Goal: Task Accomplishment & Management: Use online tool/utility

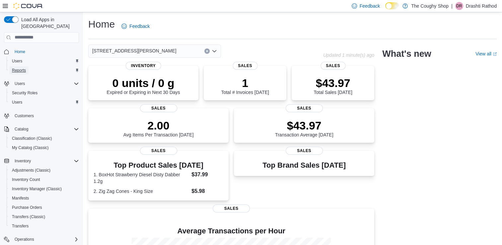
click at [25, 68] on span "Reports" at bounding box center [19, 70] width 14 height 5
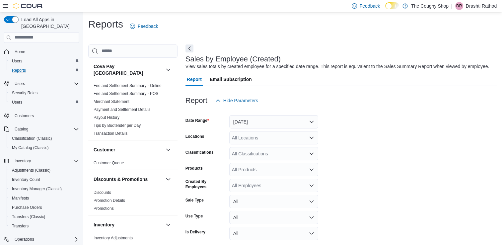
scroll to position [15, 0]
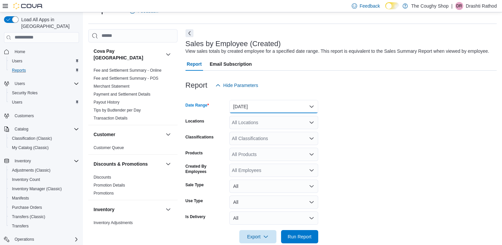
click at [255, 108] on button "[DATE]" at bounding box center [273, 106] width 89 height 13
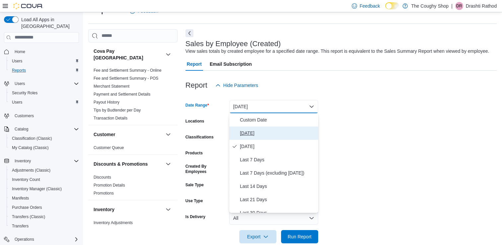
click at [251, 131] on span "[DATE]" at bounding box center [278, 133] width 76 height 8
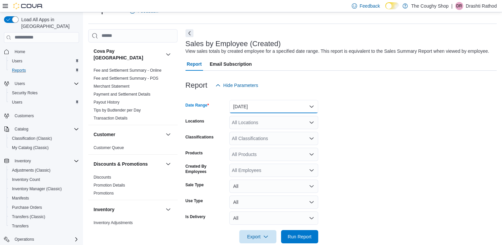
click at [250, 108] on button "[DATE]" at bounding box center [273, 106] width 89 height 13
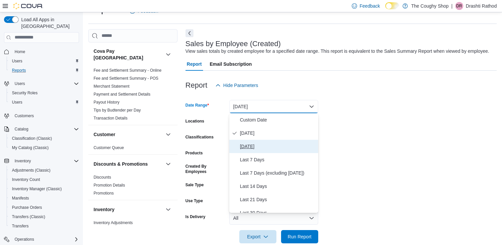
click at [250, 143] on span "[DATE]" at bounding box center [278, 146] width 76 height 8
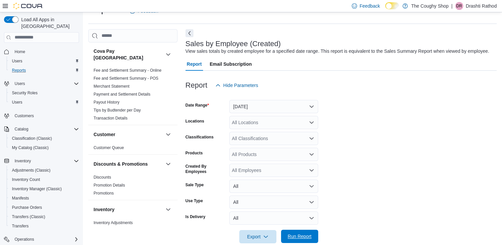
click at [297, 238] on span "Run Report" at bounding box center [300, 236] width 24 height 7
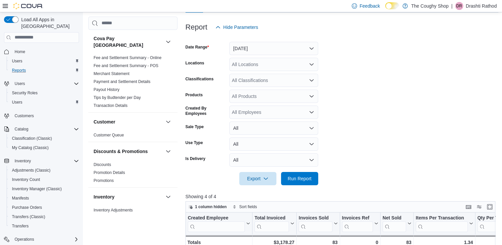
scroll to position [70, 0]
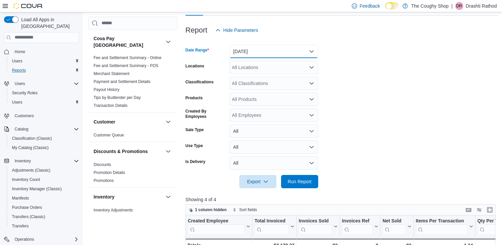
click at [252, 54] on button "[DATE]" at bounding box center [273, 51] width 89 height 13
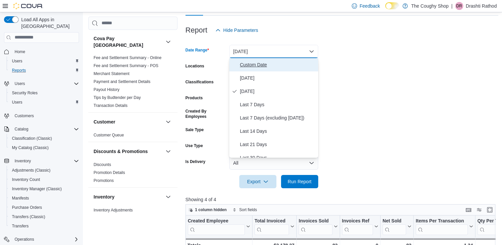
click at [255, 62] on span "Custom Date" at bounding box center [278, 65] width 76 height 8
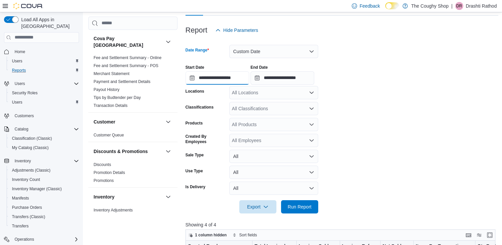
click at [193, 76] on input "**********" at bounding box center [218, 77] width 64 height 13
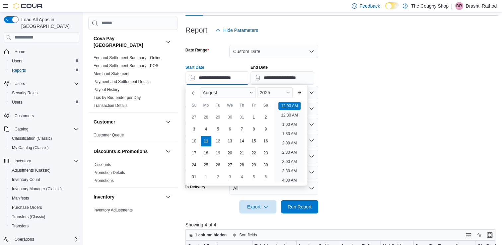
scroll to position [21, 0]
click at [193, 127] on div "3" at bounding box center [194, 129] width 12 height 12
type input "**********"
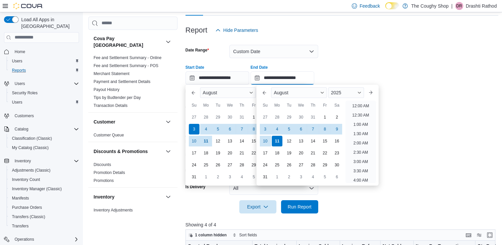
click at [264, 76] on input "**********" at bounding box center [283, 77] width 64 height 13
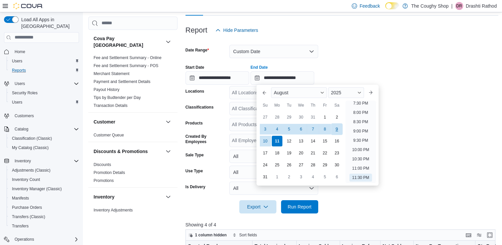
click at [335, 128] on div "9" at bounding box center [337, 129] width 12 height 12
type input "**********"
click at [296, 207] on span "Run Report" at bounding box center [300, 206] width 24 height 7
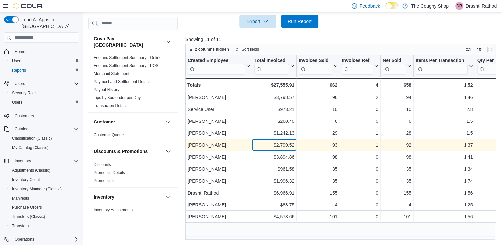
click at [259, 147] on div "$2,799.52" at bounding box center [275, 145] width 40 height 8
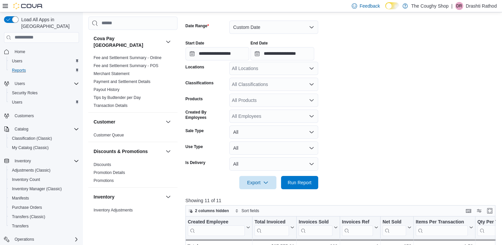
scroll to position [94, 0]
click at [261, 28] on button "Custom Date" at bounding box center [273, 27] width 89 height 13
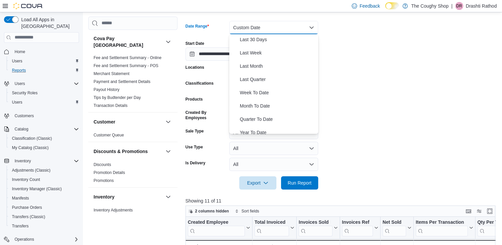
scroll to position [100, 0]
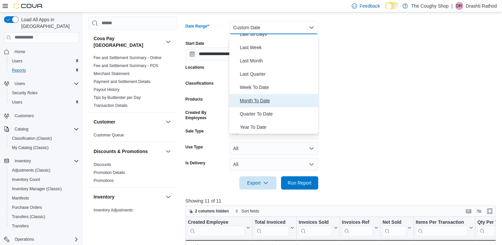
click at [254, 101] on span "Month To Date" at bounding box center [278, 101] width 76 height 8
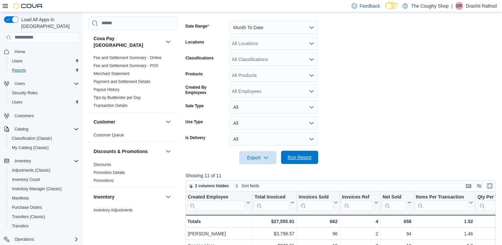
click at [297, 155] on span "Run Report" at bounding box center [300, 157] width 24 height 7
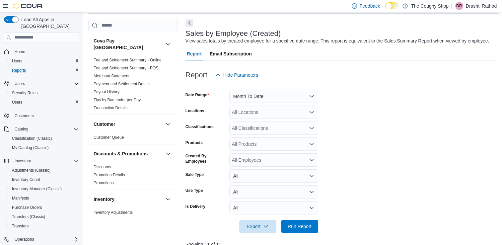
scroll to position [5, 0]
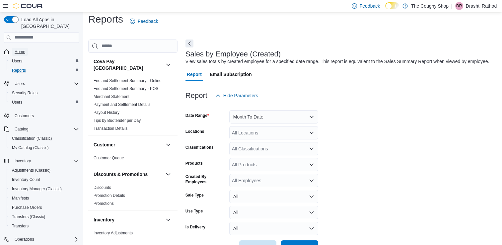
click at [20, 49] on span "Home" at bounding box center [20, 51] width 11 height 5
